Goal: Task Accomplishment & Management: Use online tool/utility

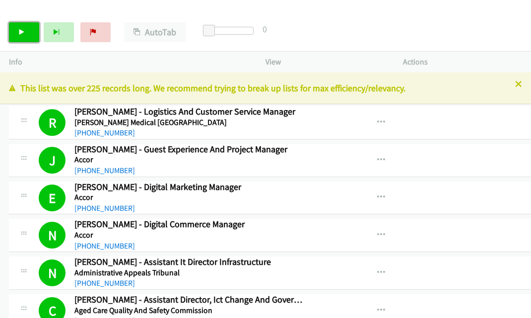
click at [26, 31] on link "Start Calls" at bounding box center [24, 32] width 30 height 20
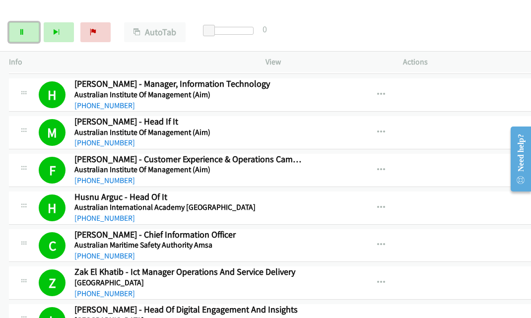
click at [20, 34] on icon at bounding box center [21, 32] width 7 height 7
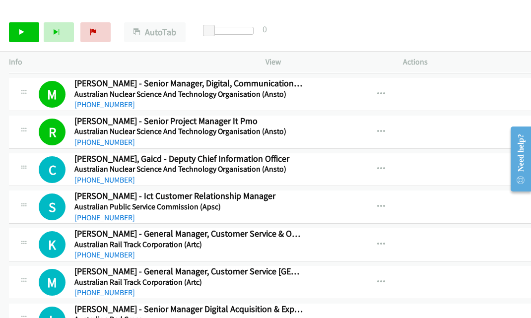
scroll to position [4279, 0]
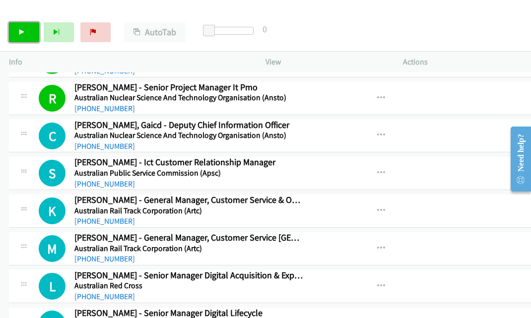
click at [28, 31] on link "Start Calls" at bounding box center [24, 32] width 30 height 20
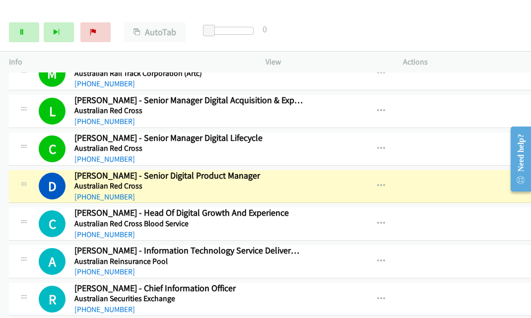
scroll to position [4461, 0]
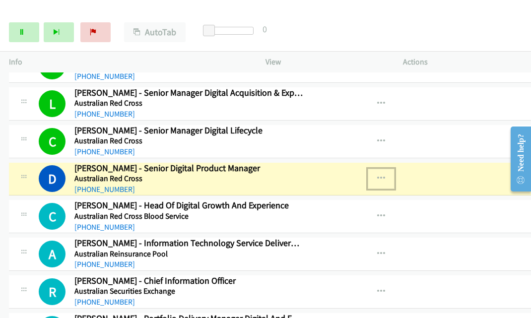
click at [377, 175] on icon "button" at bounding box center [381, 179] width 8 height 8
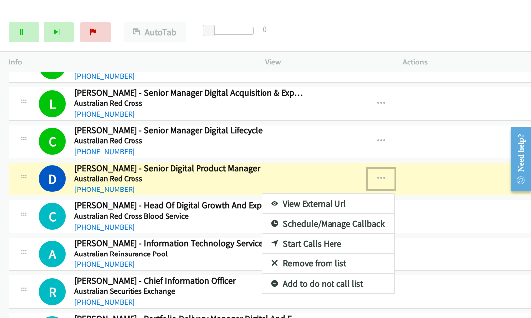
click at [299, 194] on link "View External Url" at bounding box center [328, 204] width 132 height 20
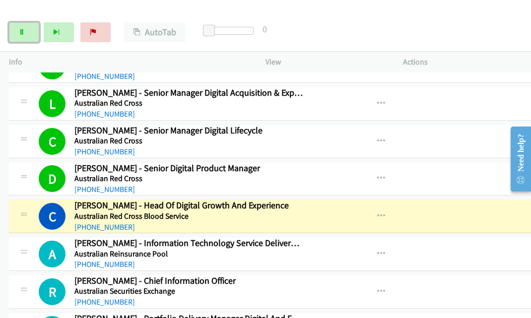
click at [31, 29] on link "Pause" at bounding box center [24, 32] width 30 height 20
click at [377, 250] on icon "button" at bounding box center [381, 254] width 8 height 8
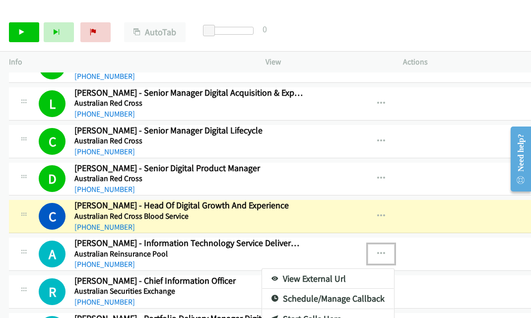
click at [309, 269] on link "View External Url" at bounding box center [328, 279] width 132 height 20
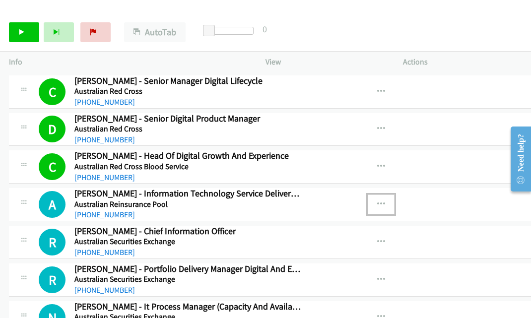
scroll to position [4561, 0]
